Goal: Task Accomplishment & Management: Use online tool/utility

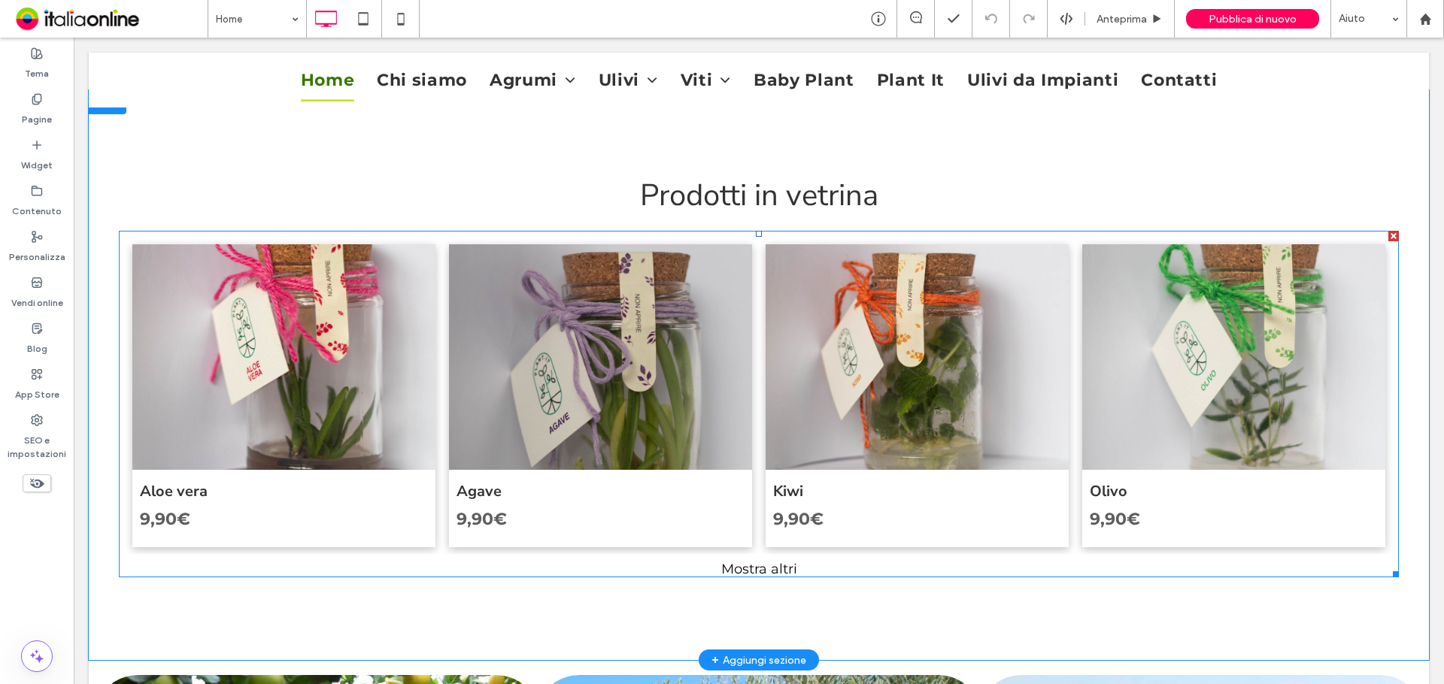
click at [618, 364] on link at bounding box center [600, 357] width 321 height 239
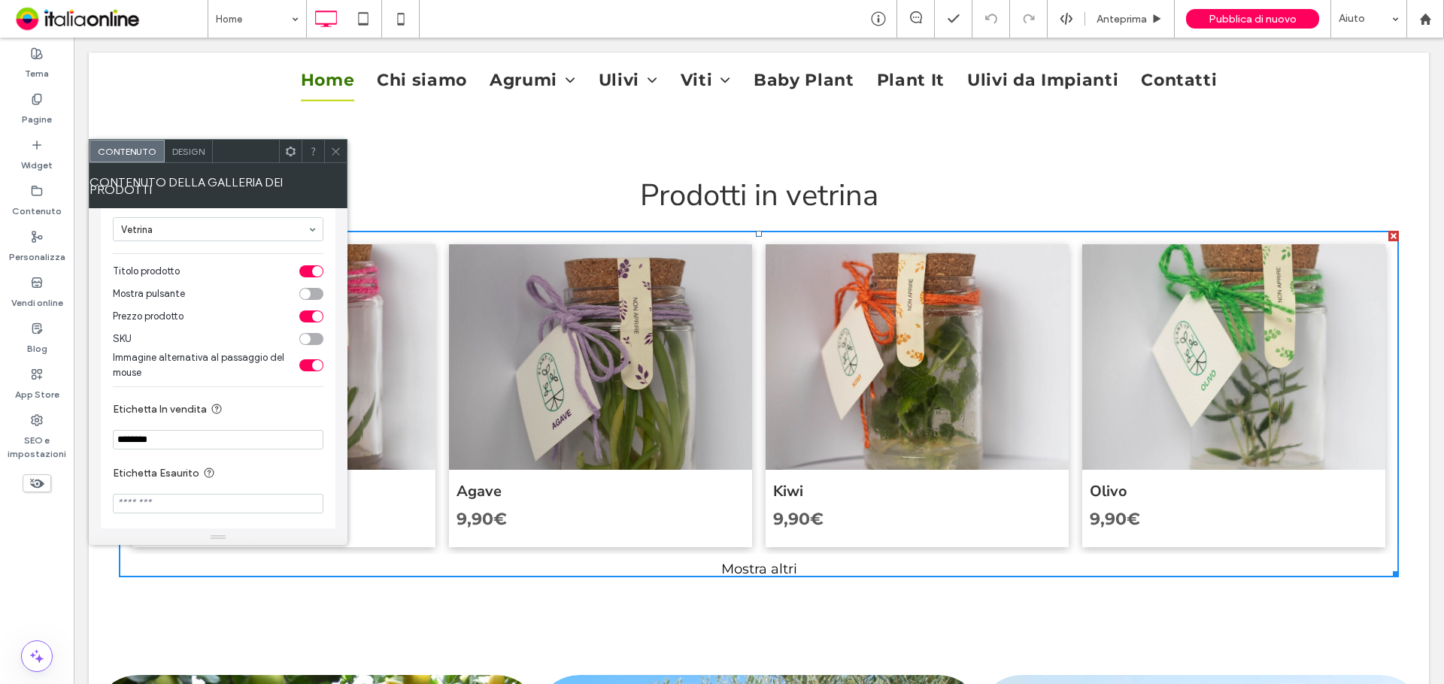
click at [338, 153] on icon at bounding box center [335, 151] width 11 height 11
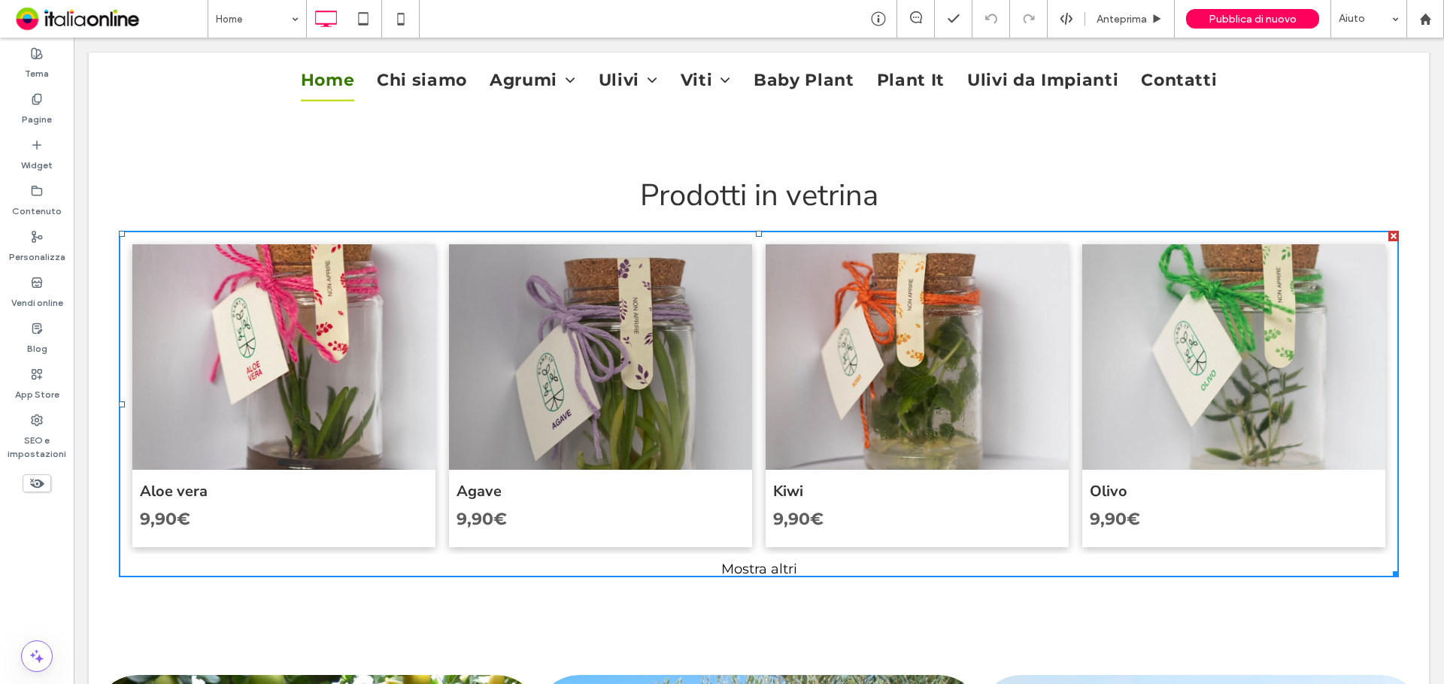
scroll to position [200, 0]
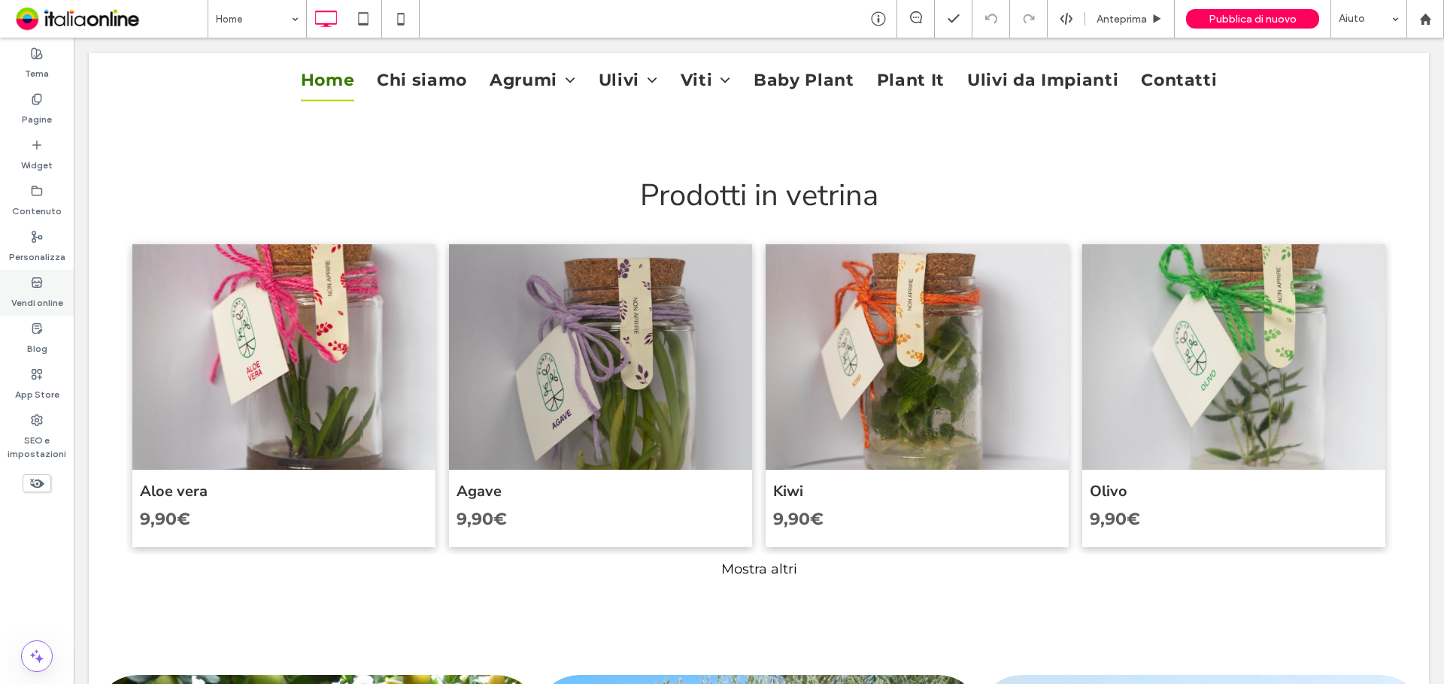
click at [35, 296] on label "Vendi online" at bounding box center [37, 299] width 52 height 21
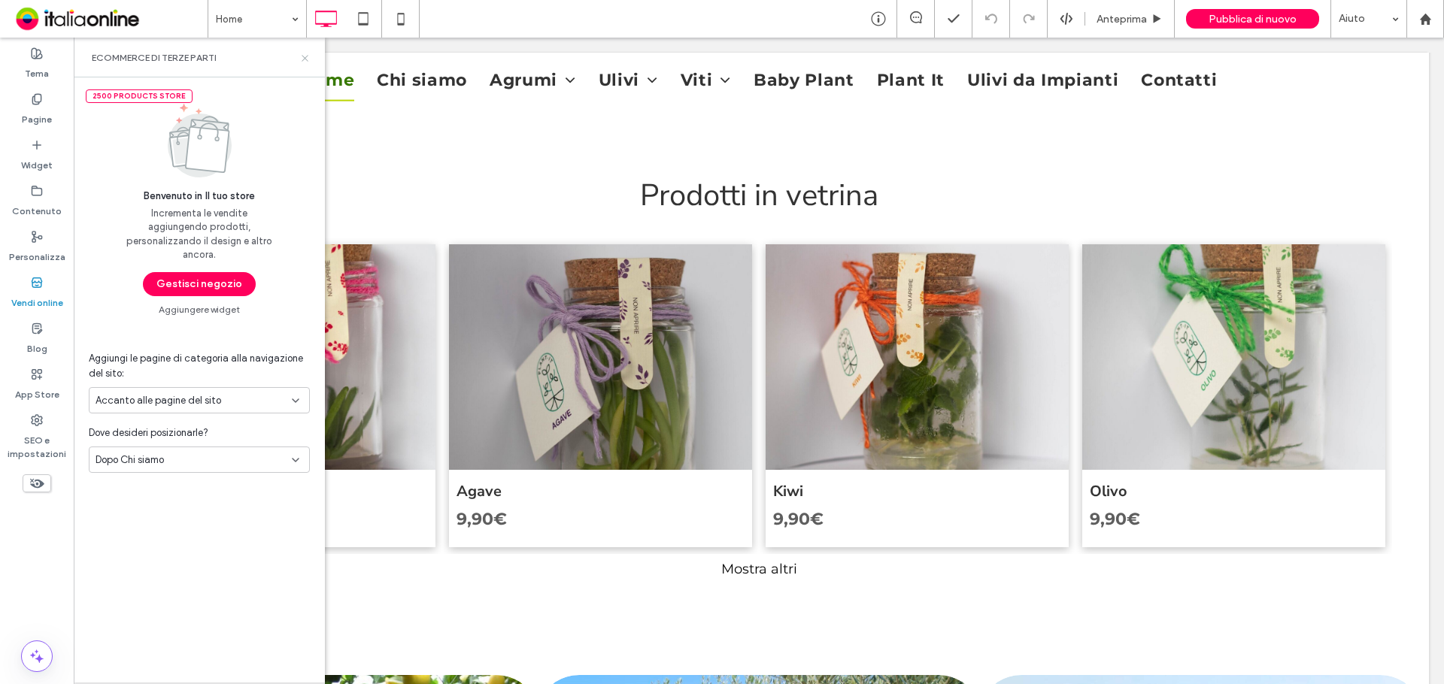
click at [299, 58] on icon at bounding box center [304, 58] width 11 height 11
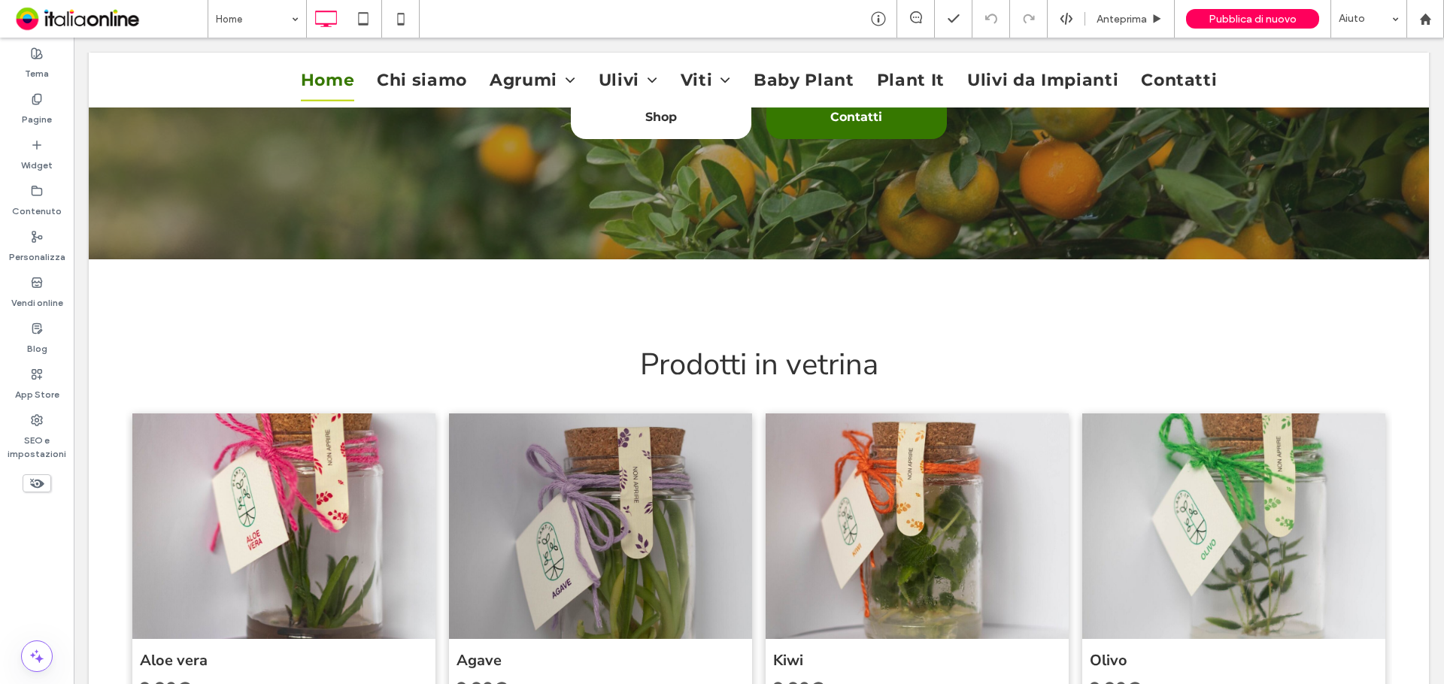
scroll to position [571, 0]
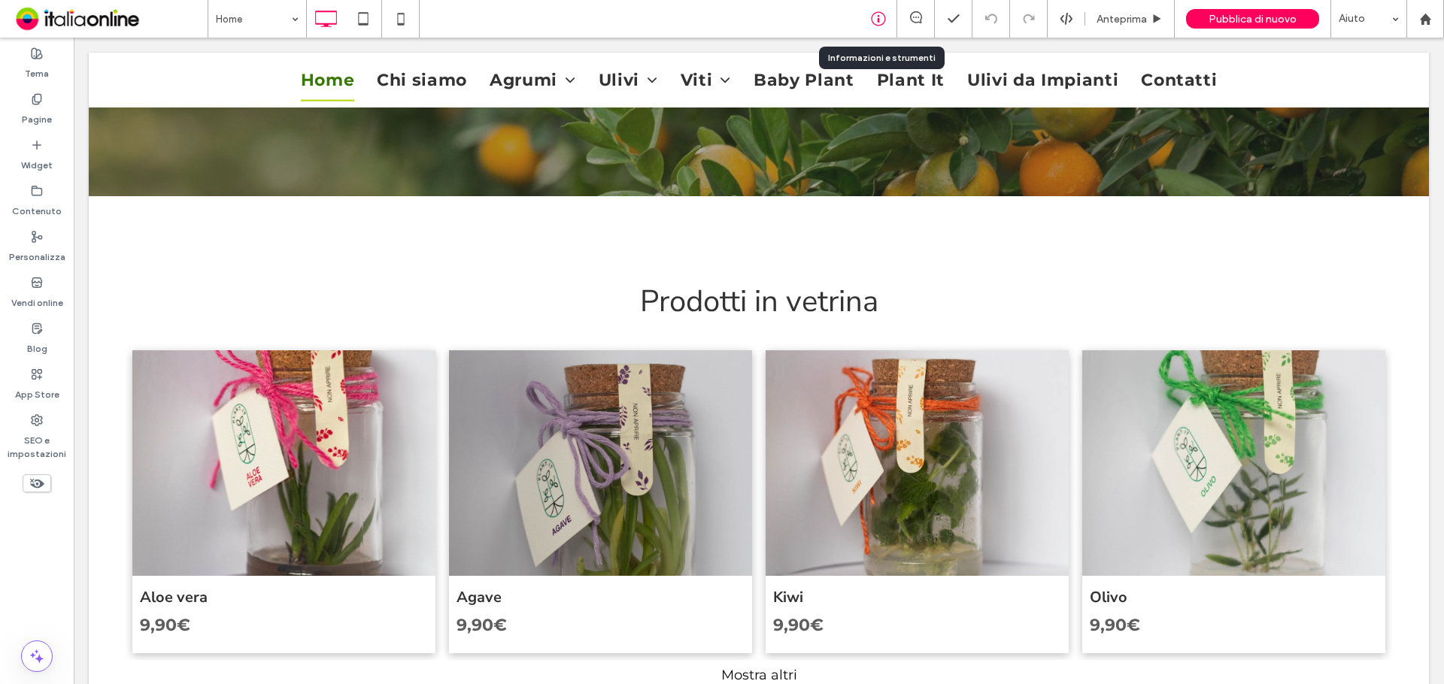
click at [872, 14] on icon at bounding box center [878, 18] width 15 height 15
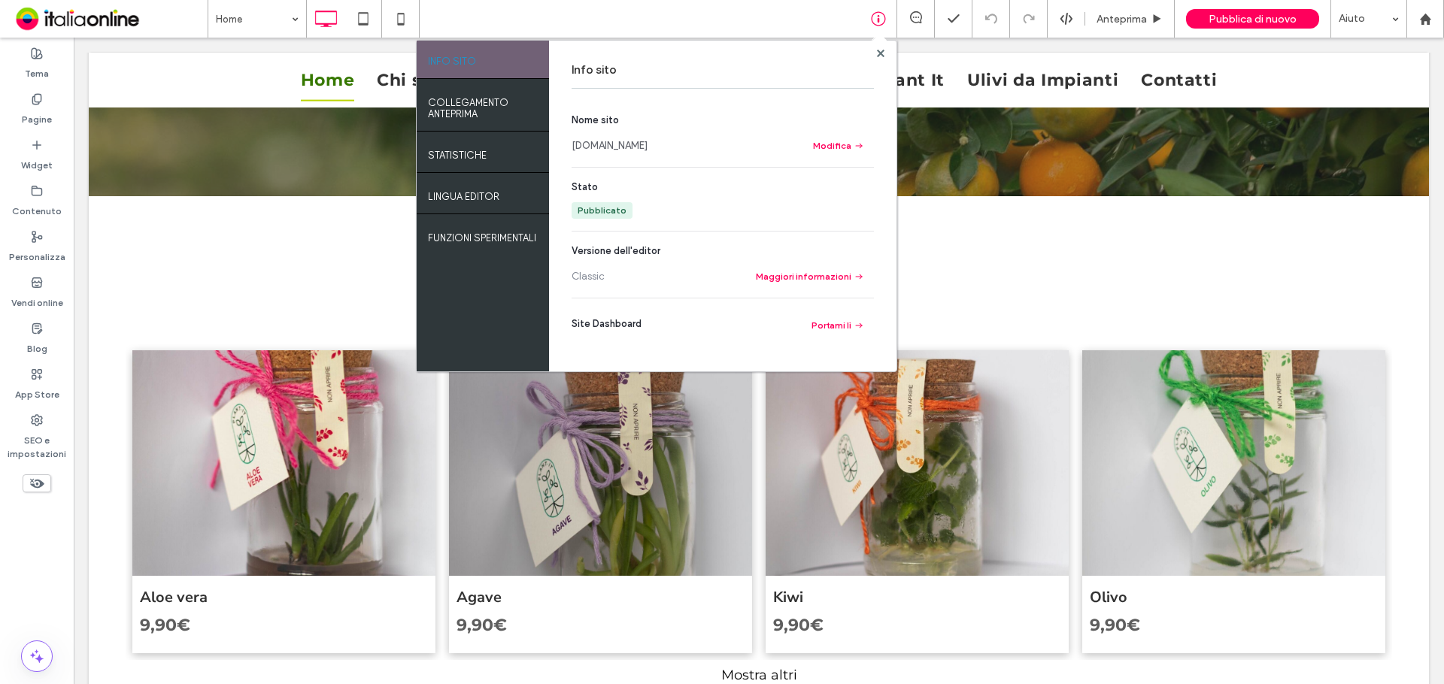
click at [642, 151] on link "[DOMAIN_NAME]" at bounding box center [610, 145] width 76 height 15
click at [882, 52] on use at bounding box center [880, 53] width 8 height 8
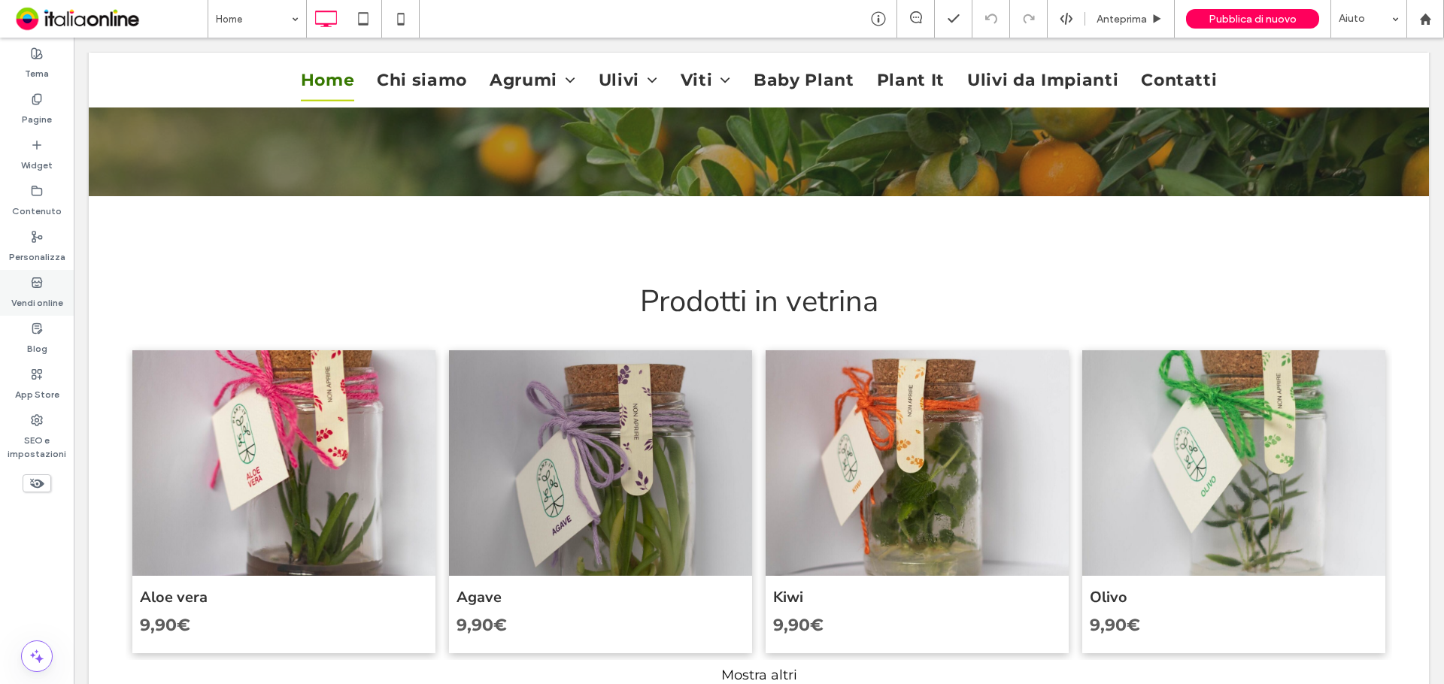
click at [66, 287] on div "Vendi online" at bounding box center [37, 293] width 74 height 46
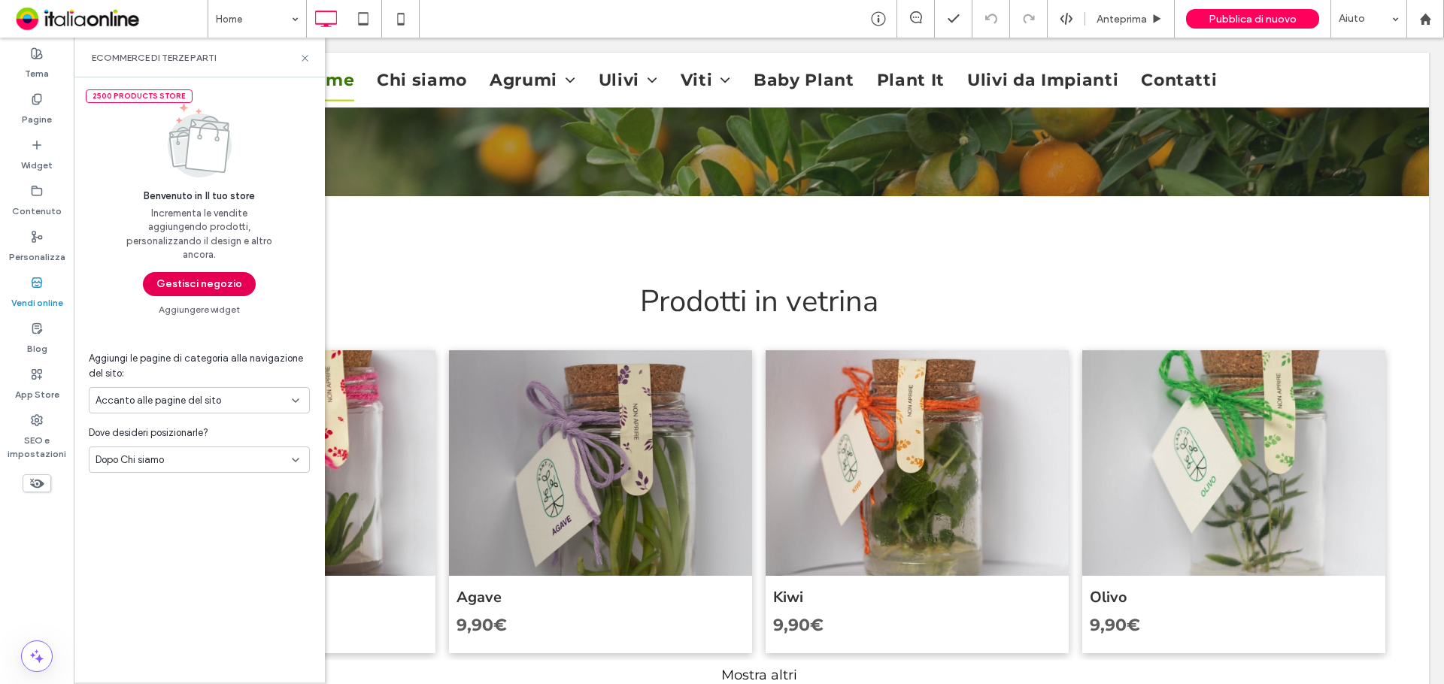
click at [226, 276] on button "Gestisci negozio" at bounding box center [199, 284] width 113 height 24
